Goal: Browse casually: Explore the website without a specific task or goal

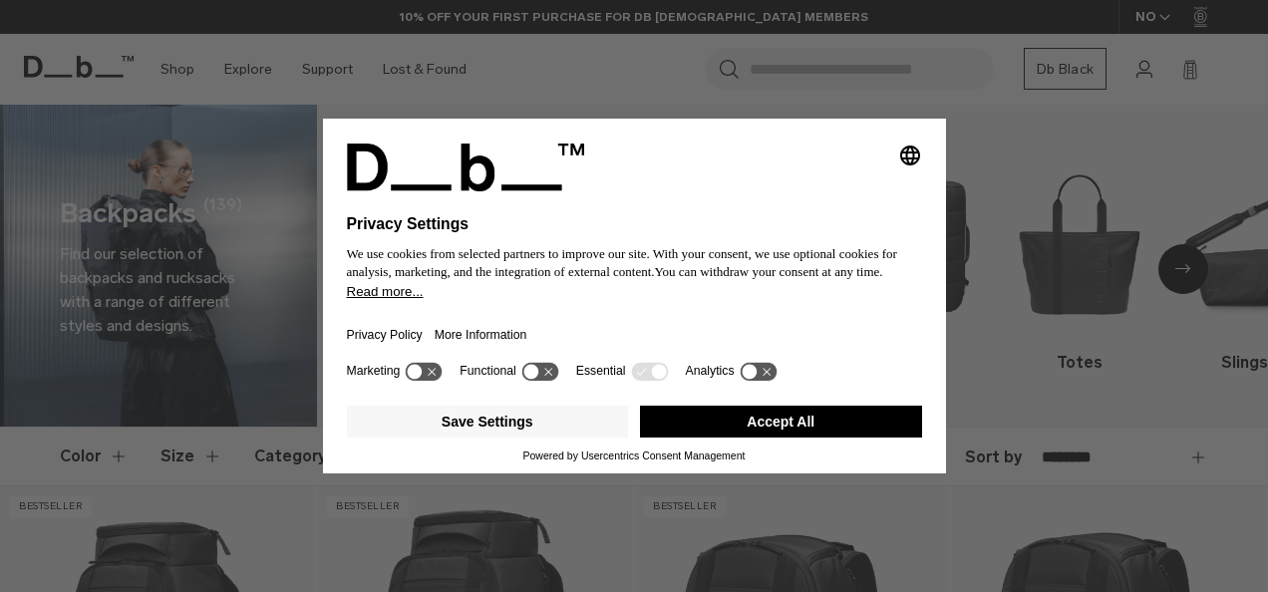
click at [738, 421] on button "Accept All" at bounding box center [781, 422] width 282 height 32
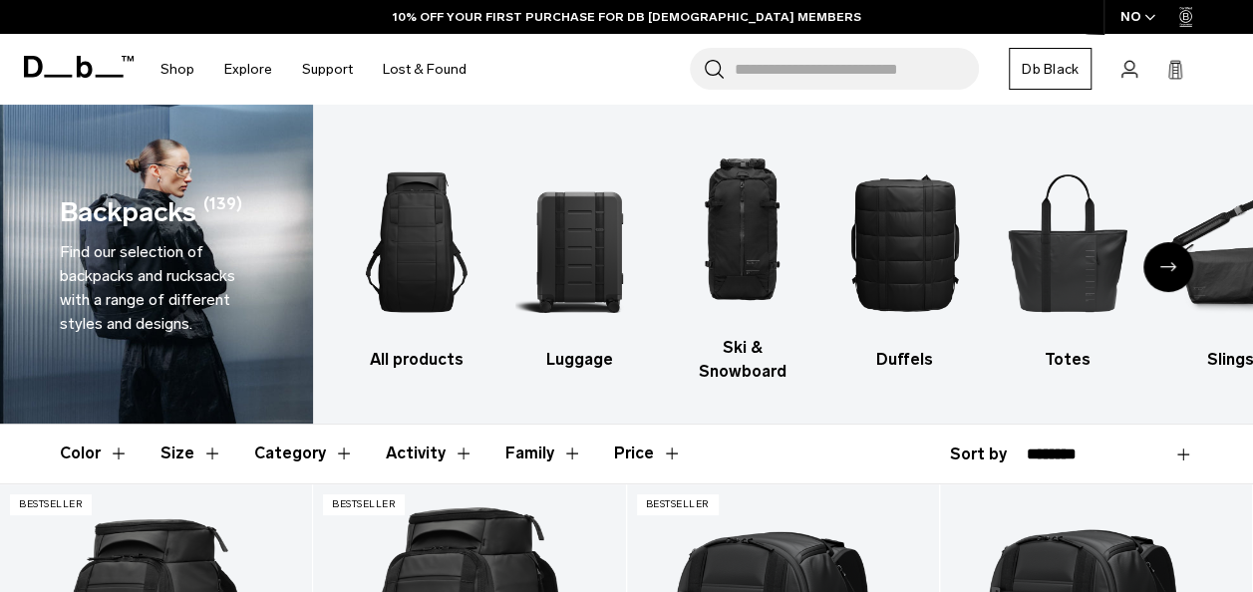
click at [1165, 260] on div "Next slide" at bounding box center [1169, 267] width 50 height 50
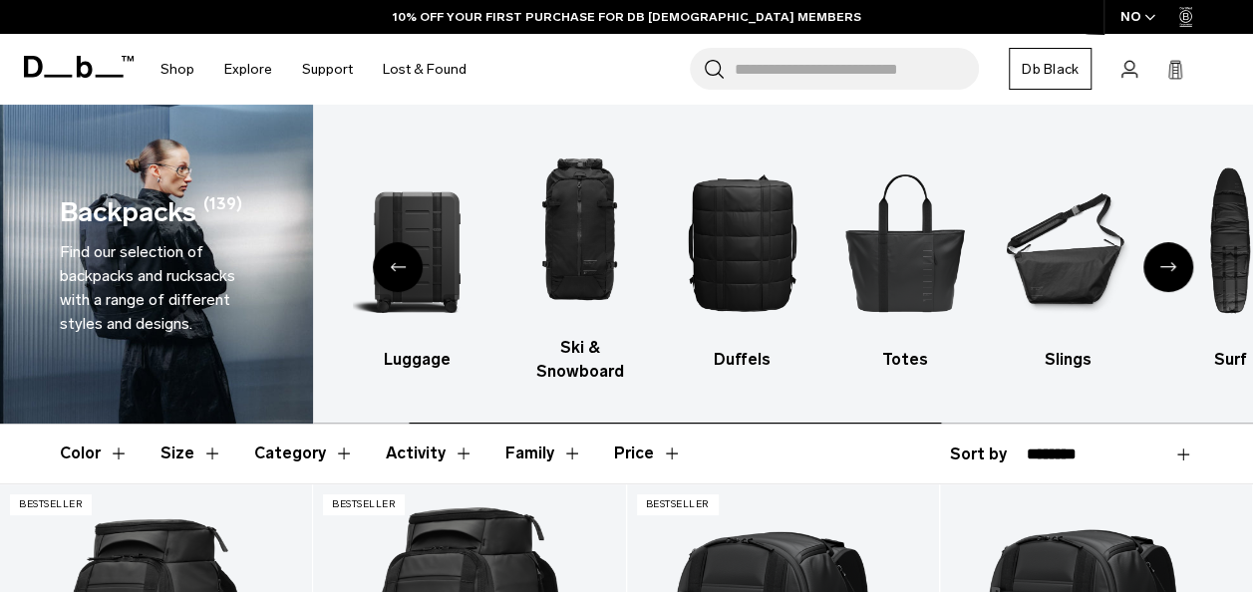
click at [1165, 260] on div "Next slide" at bounding box center [1169, 267] width 50 height 50
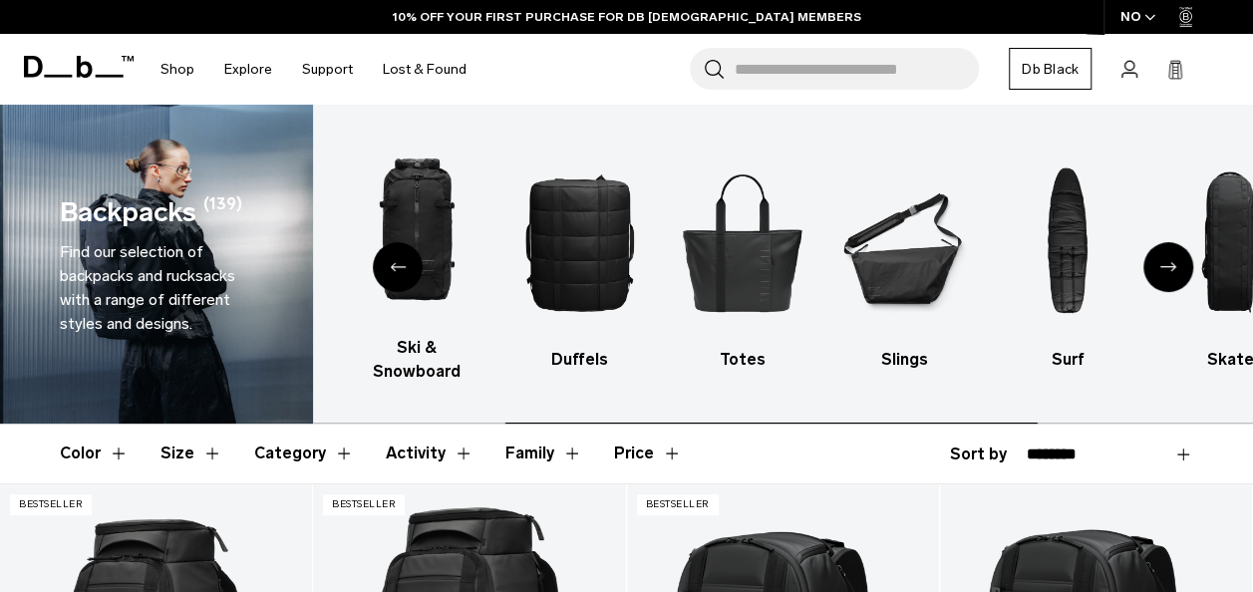
click at [1165, 260] on div "Next slide" at bounding box center [1169, 267] width 50 height 50
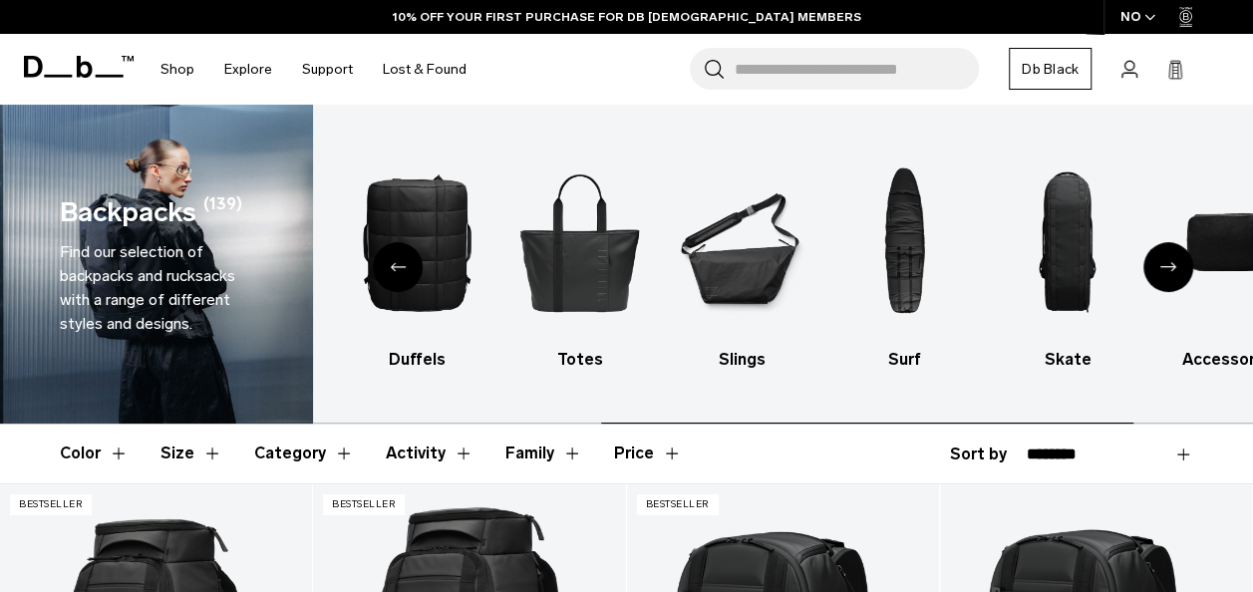
click at [1165, 260] on div "Next slide" at bounding box center [1169, 267] width 50 height 50
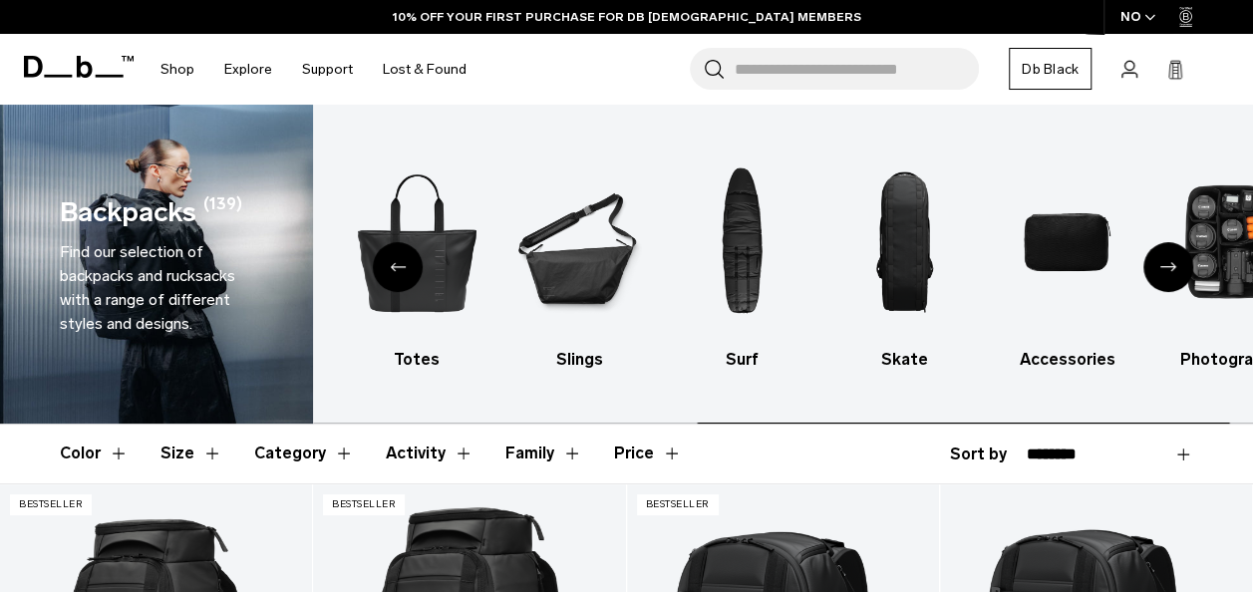
click at [1165, 260] on div "Next slide" at bounding box center [1169, 267] width 50 height 50
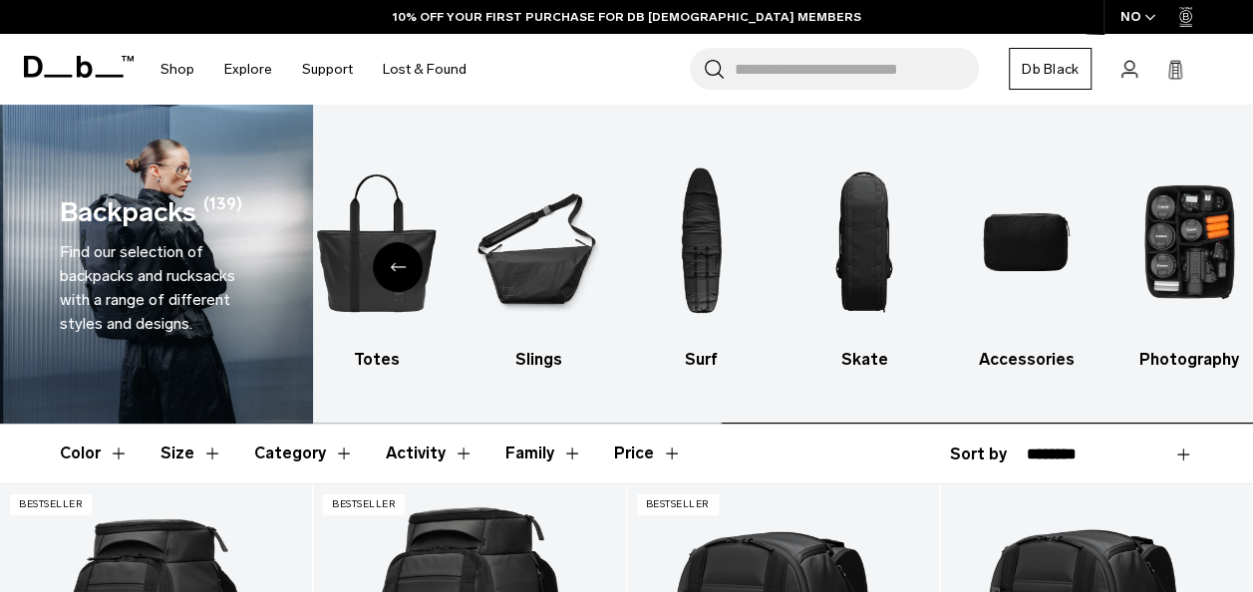
click at [1165, 260] on img "10 / 10" at bounding box center [1190, 242] width 128 height 191
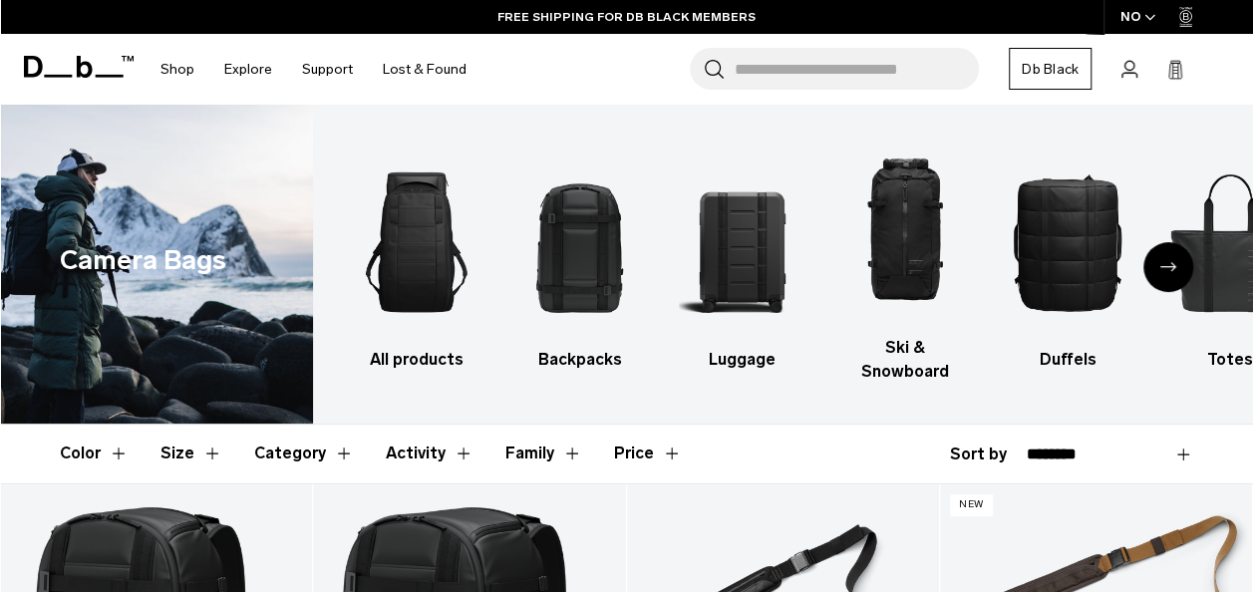
click at [1187, 243] on div "Next slide" at bounding box center [1169, 267] width 50 height 50
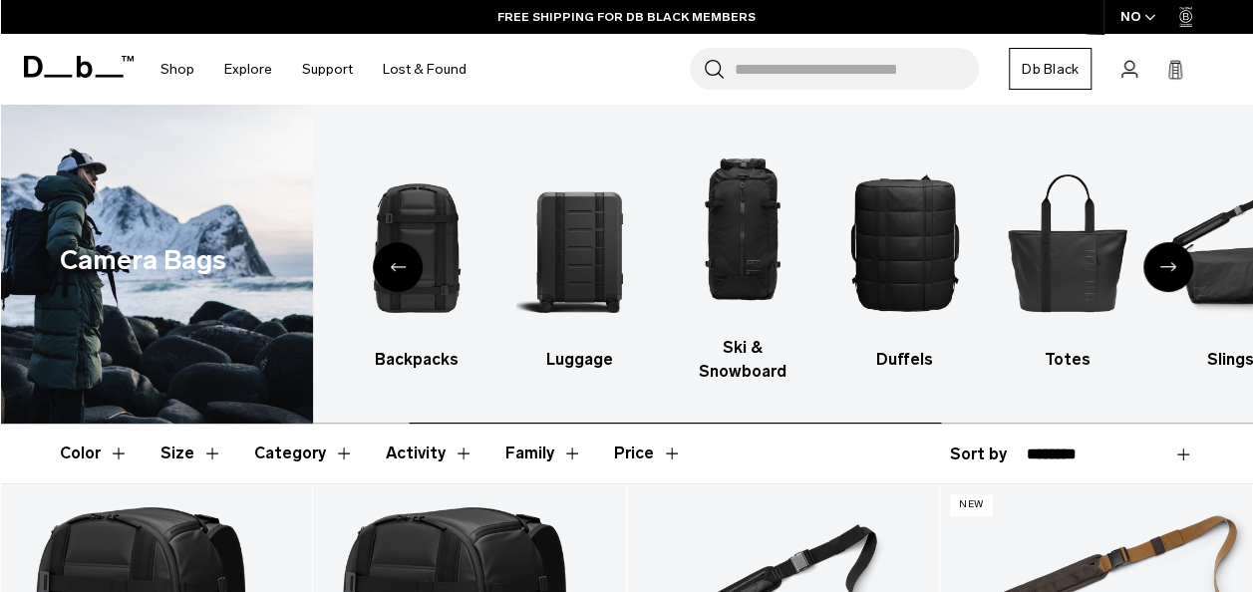
click at [1187, 243] on div "Next slide" at bounding box center [1169, 267] width 50 height 50
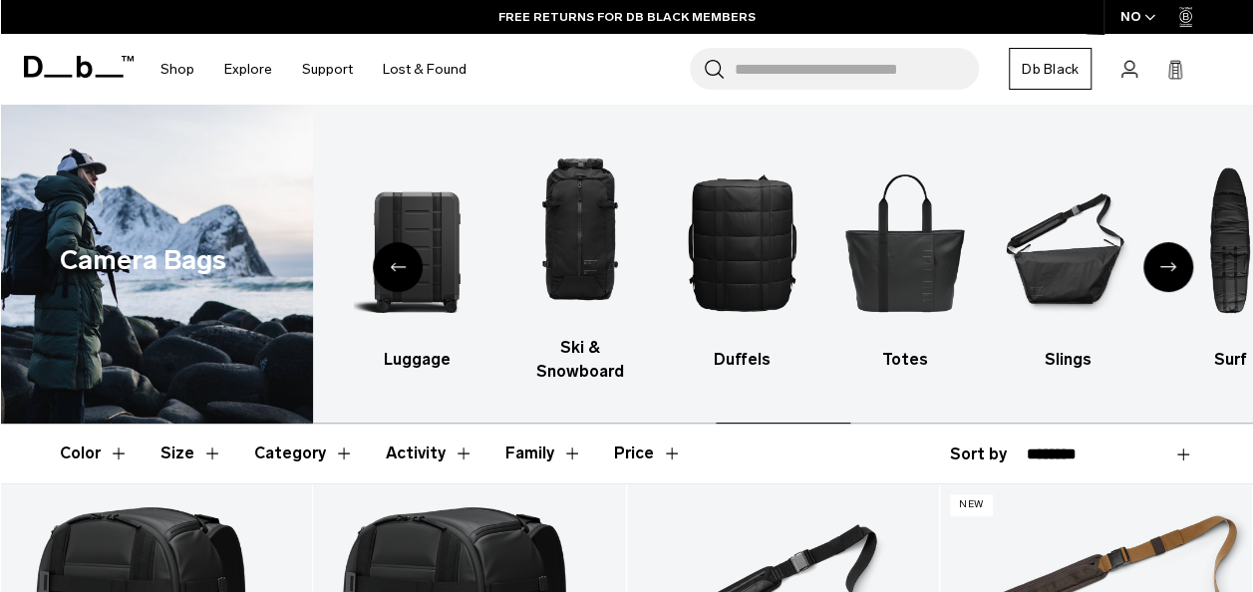
click at [1187, 243] on div "Next slide" at bounding box center [1169, 267] width 50 height 50
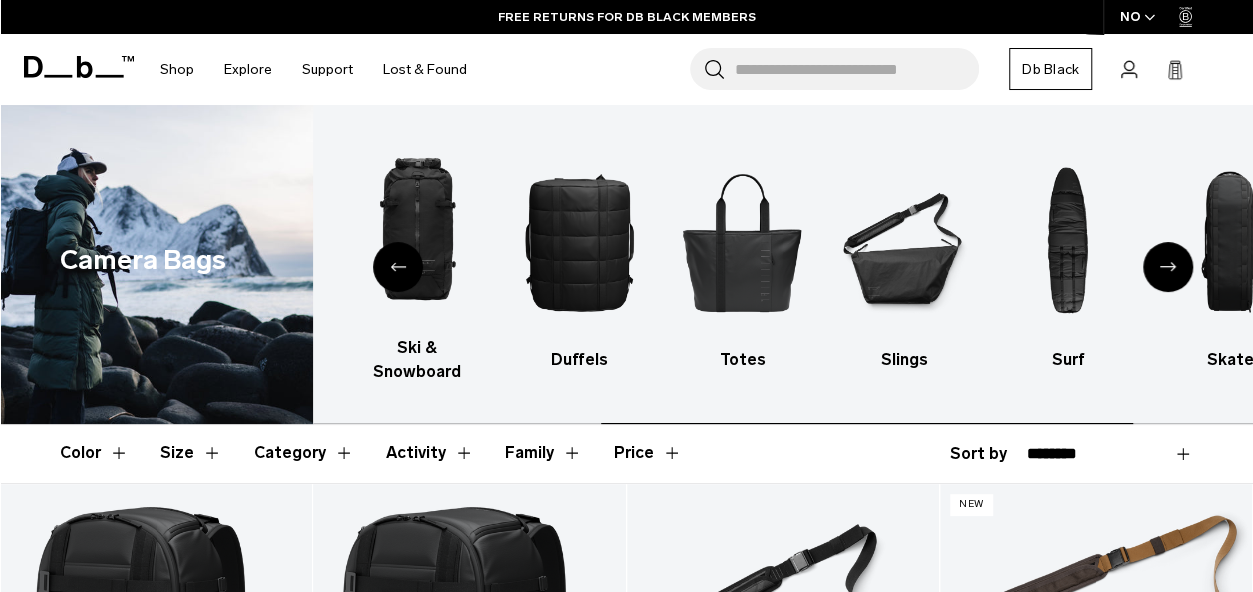
click at [1187, 243] on div "Next slide" at bounding box center [1169, 267] width 50 height 50
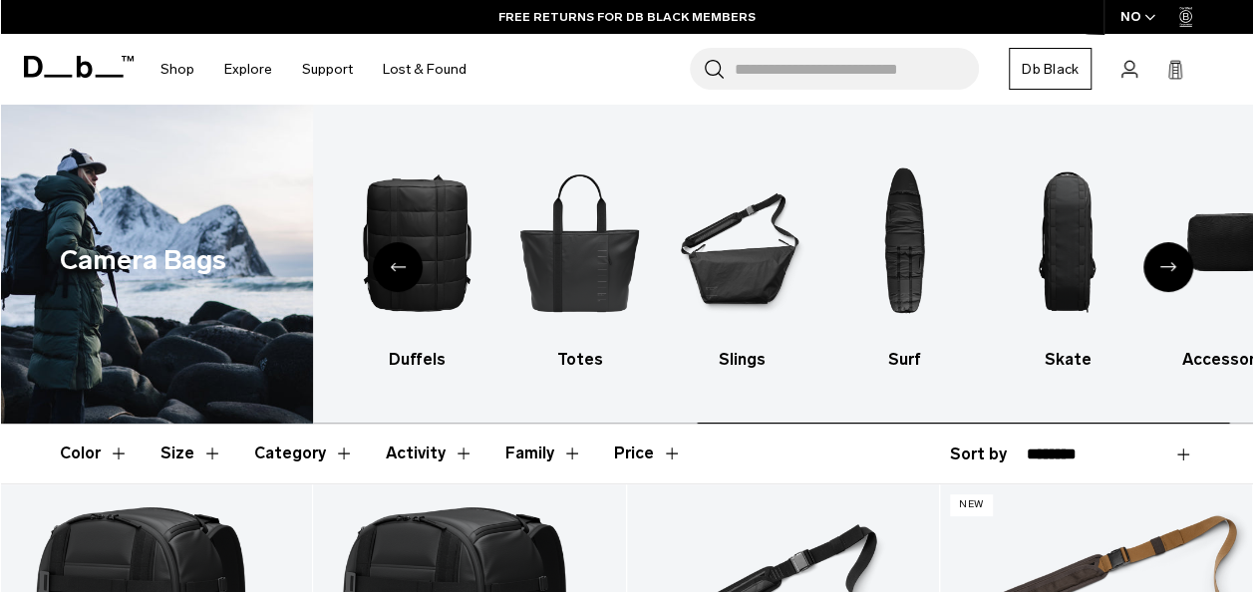
click at [1187, 243] on div "Next slide" at bounding box center [1169, 267] width 50 height 50
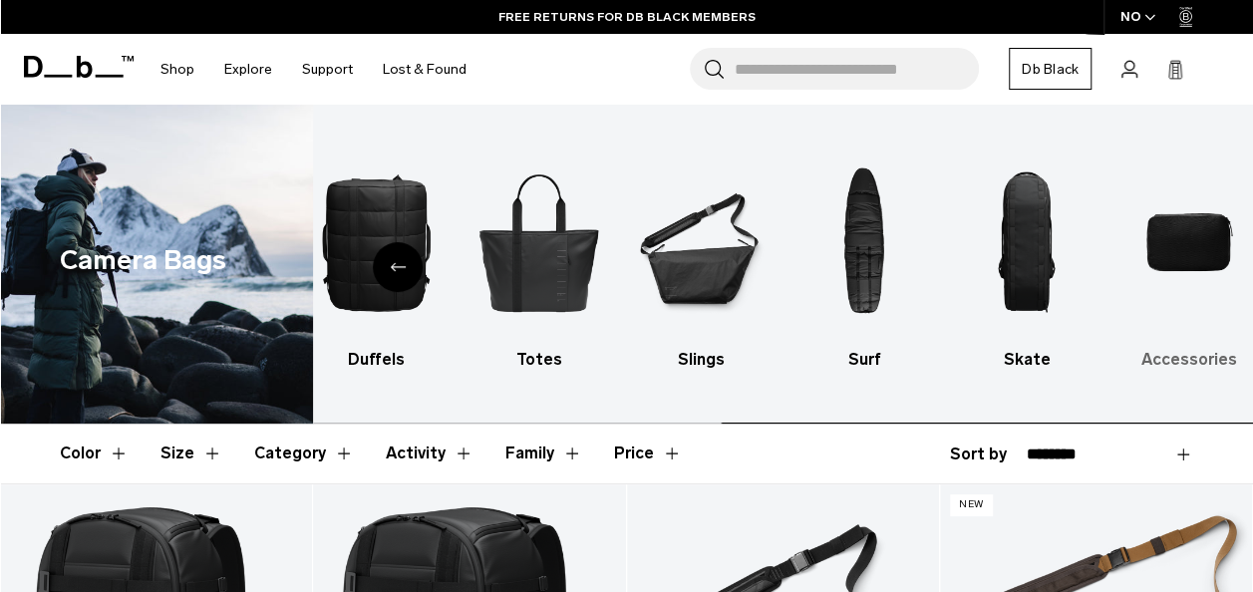
click at [1155, 223] on img "10 / 10" at bounding box center [1190, 242] width 128 height 191
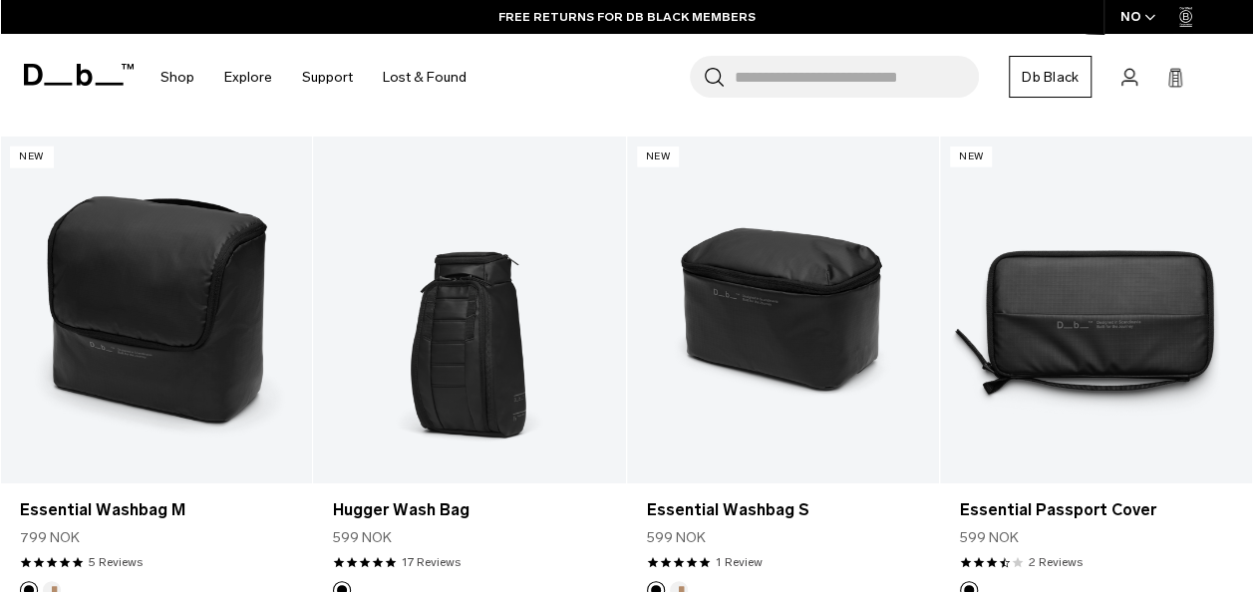
scroll to position [2393, 0]
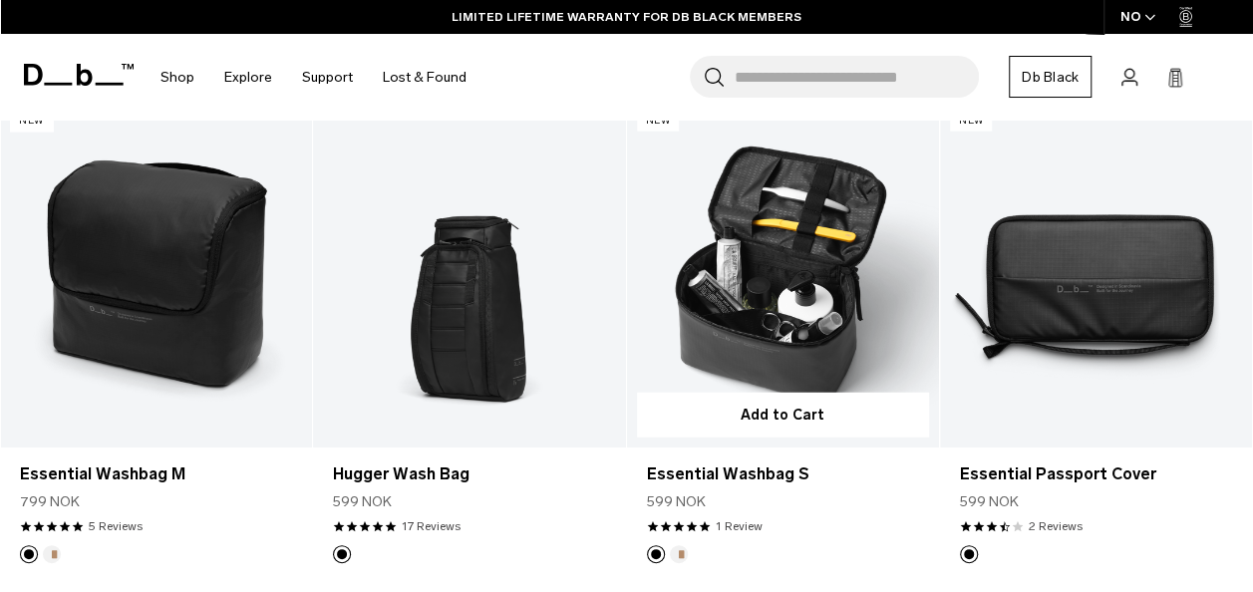
click at [822, 247] on link "Essential Washbag S" at bounding box center [783, 274] width 312 height 347
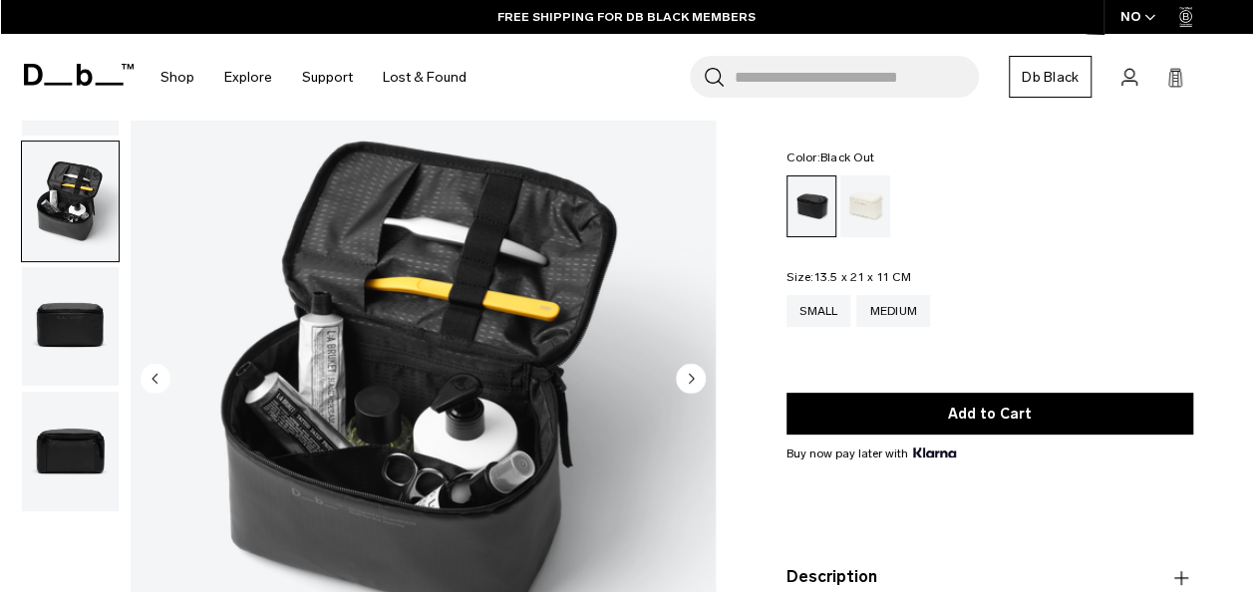
scroll to position [160, 0]
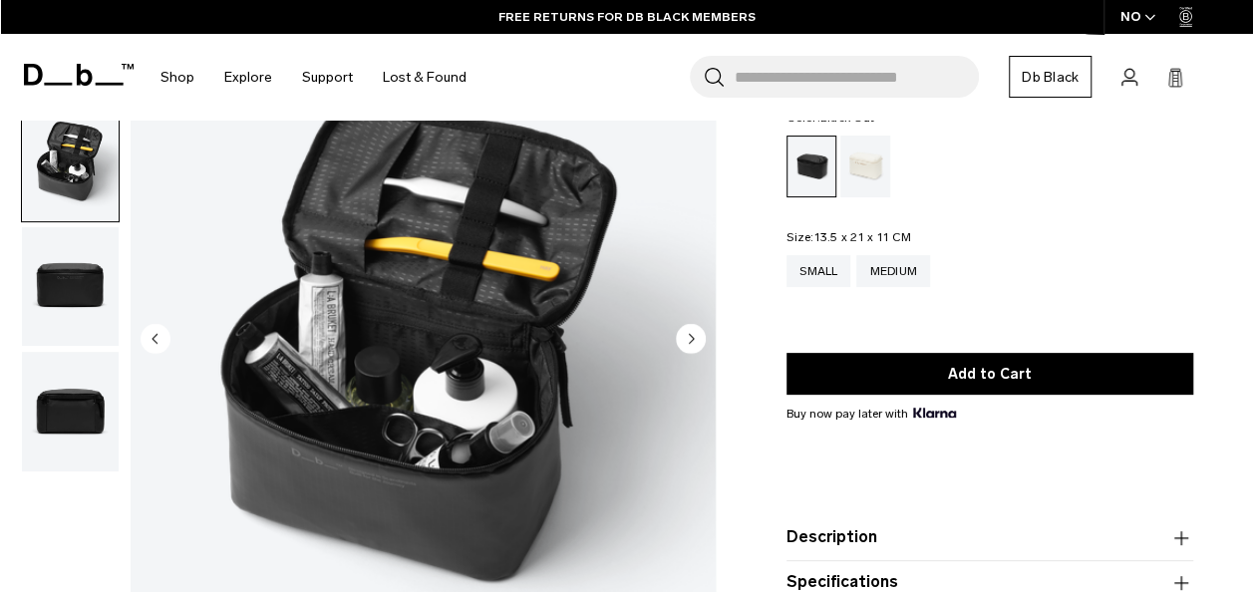
click at [697, 340] on circle "Next slide" at bounding box center [691, 338] width 30 height 30
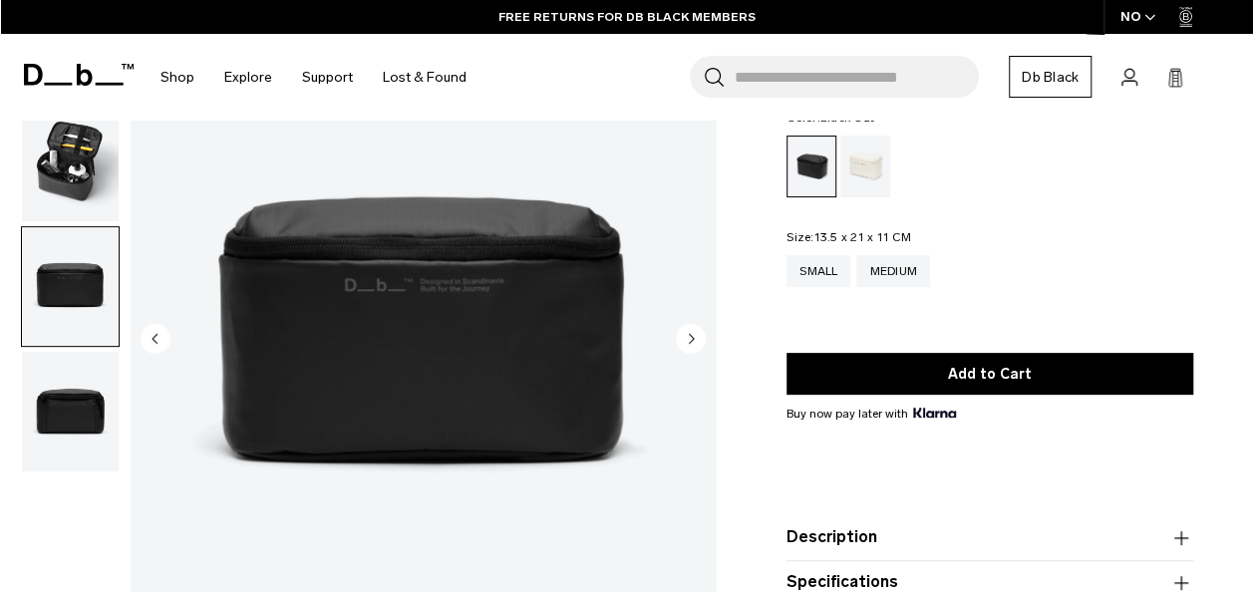
click at [697, 340] on circle "Next slide" at bounding box center [691, 338] width 30 height 30
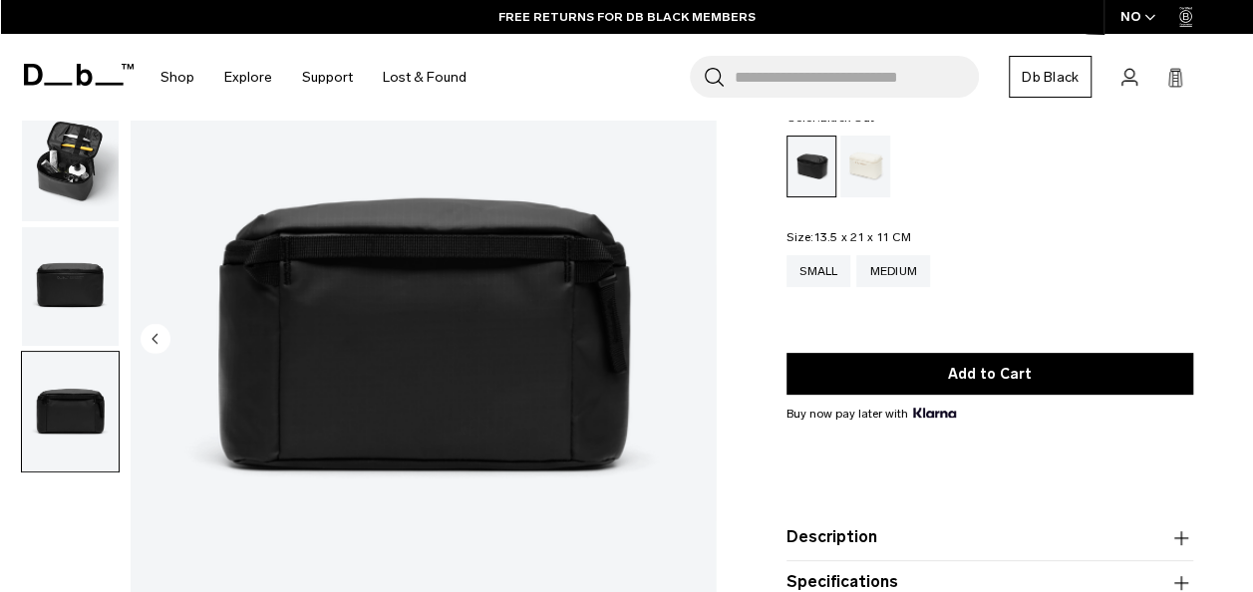
click at [697, 340] on img "4 / 4" at bounding box center [423, 340] width 585 height 731
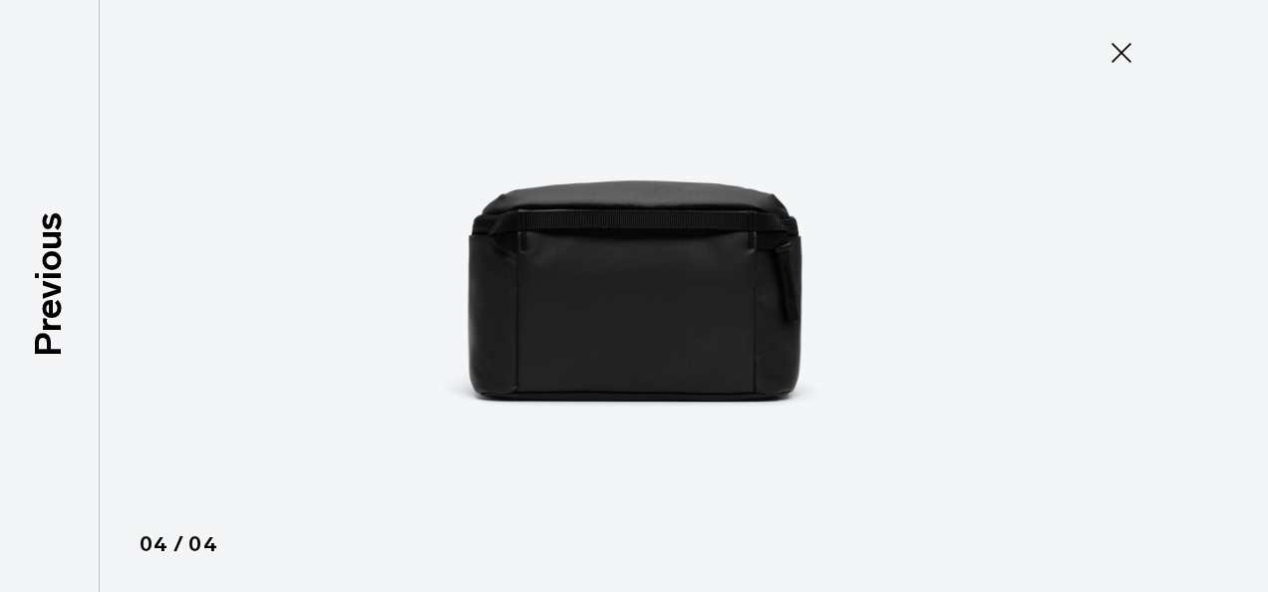
click at [1118, 56] on icon at bounding box center [1122, 53] width 20 height 20
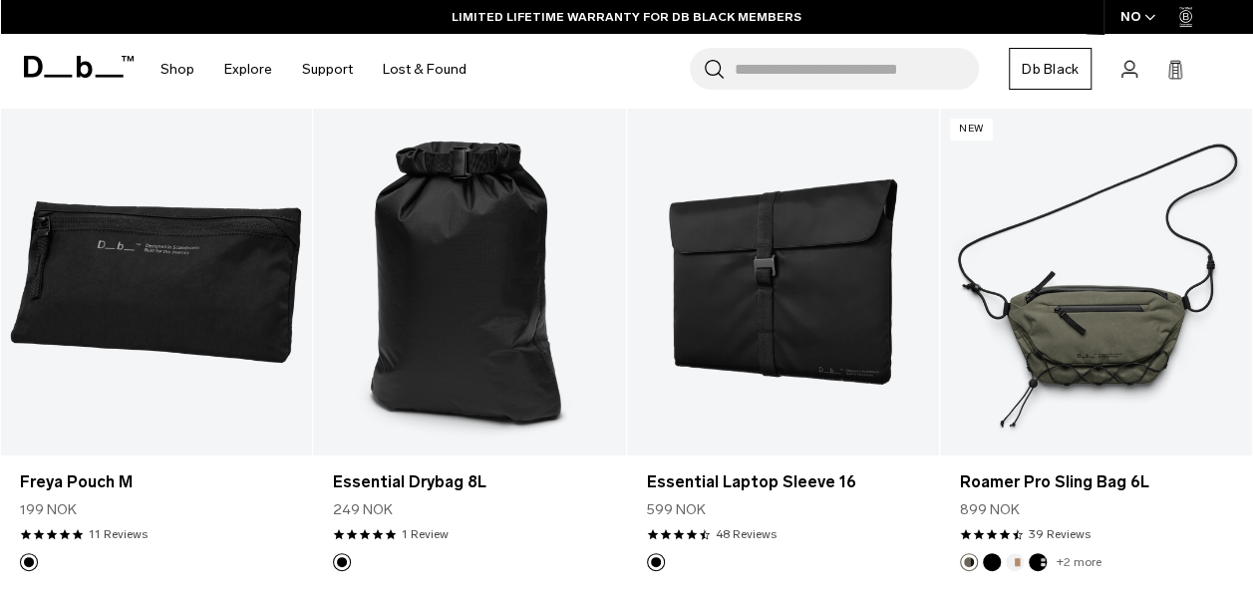
scroll to position [4375, 0]
